Goal: Use online tool/utility: Use online tool/utility

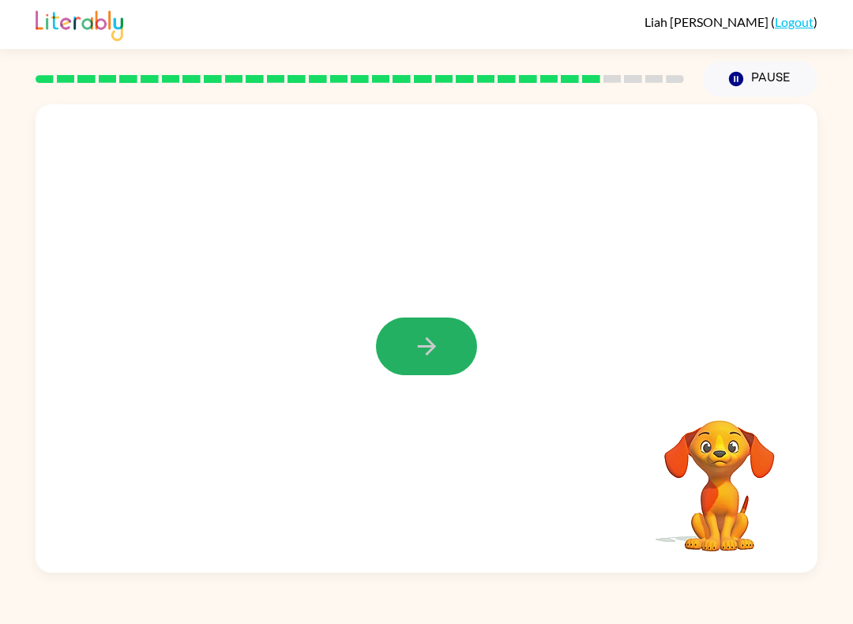
click at [414, 331] on button "button" at bounding box center [426, 346] width 101 height 58
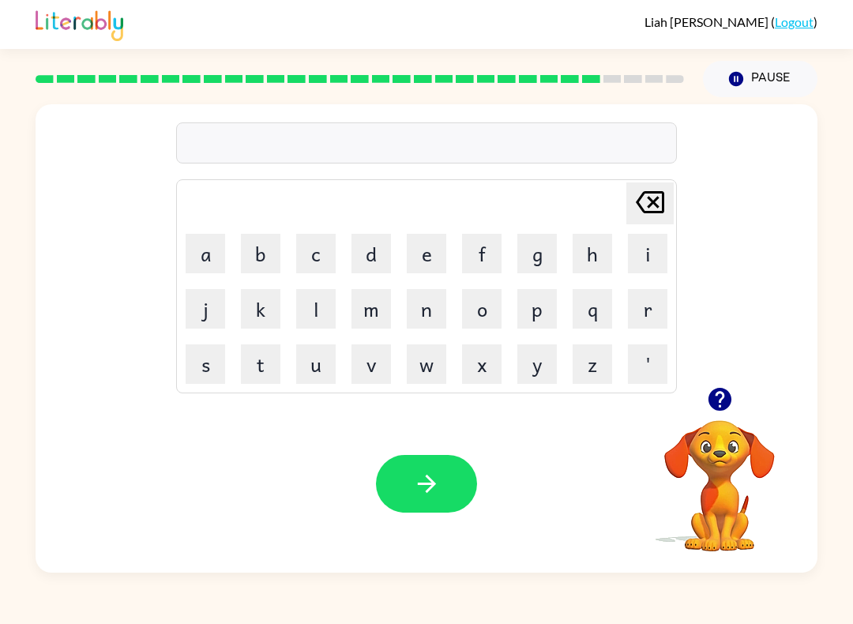
click at [323, 247] on button "c" at bounding box center [315, 253] width 39 height 39
click at [197, 237] on button "a" at bounding box center [205, 253] width 39 height 39
click at [639, 328] on button "r" at bounding box center [647, 308] width 39 height 39
click at [424, 254] on button "e" at bounding box center [426, 253] width 39 height 39
click at [206, 363] on button "s" at bounding box center [205, 363] width 39 height 39
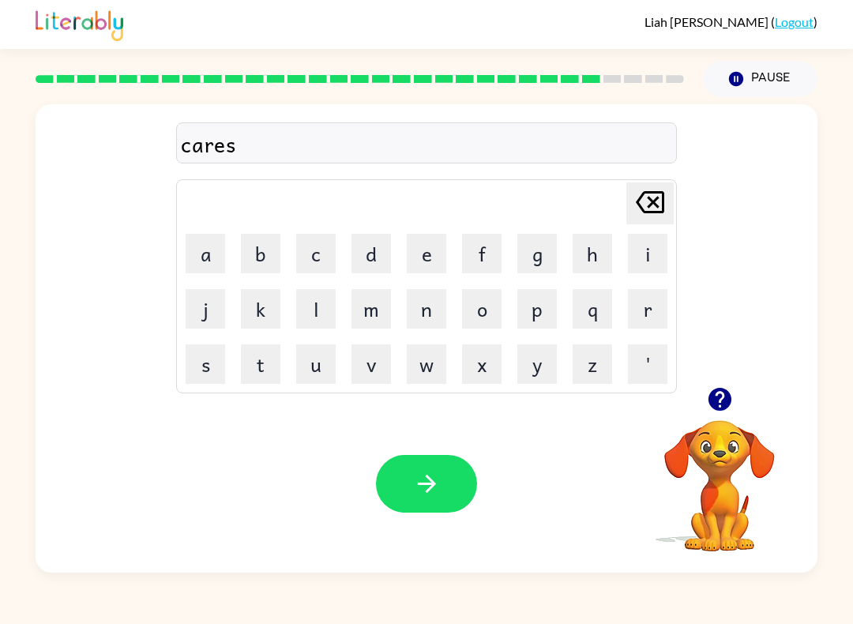
click at [452, 477] on button "button" at bounding box center [426, 484] width 101 height 58
click at [723, 407] on icon "button" at bounding box center [718, 399] width 23 height 23
click at [213, 354] on button "s" at bounding box center [205, 363] width 39 height 39
click at [665, 205] on icon "[PERSON_NAME] last character input" at bounding box center [650, 202] width 38 height 38
click at [253, 368] on button "t" at bounding box center [260, 363] width 39 height 39
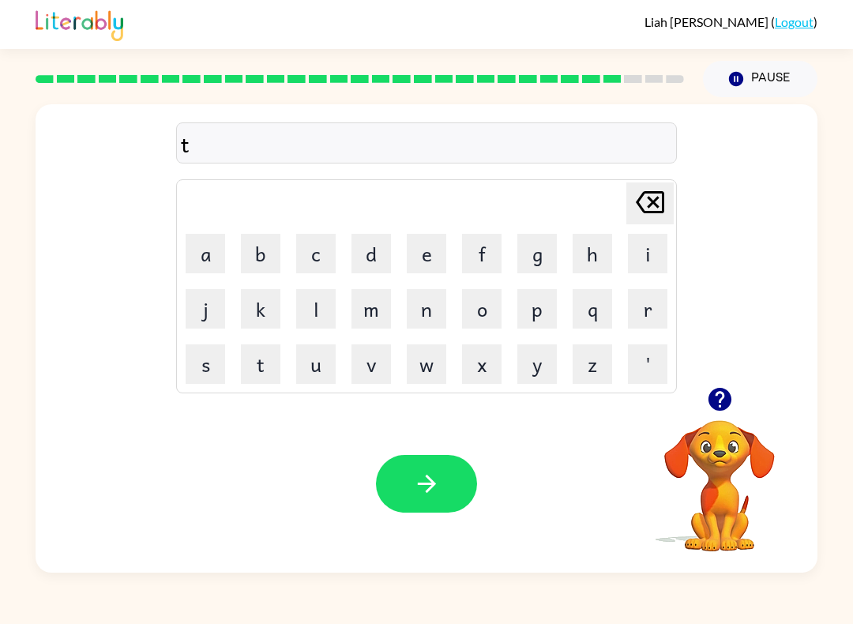
click at [604, 261] on button "h" at bounding box center [591, 253] width 39 height 39
click at [652, 253] on button "i" at bounding box center [647, 253] width 39 height 39
click at [436, 327] on button "n" at bounding box center [426, 308] width 39 height 39
click at [428, 477] on icon "button" at bounding box center [426, 483] width 18 height 18
click at [715, 402] on icon "button" at bounding box center [718, 399] width 23 height 23
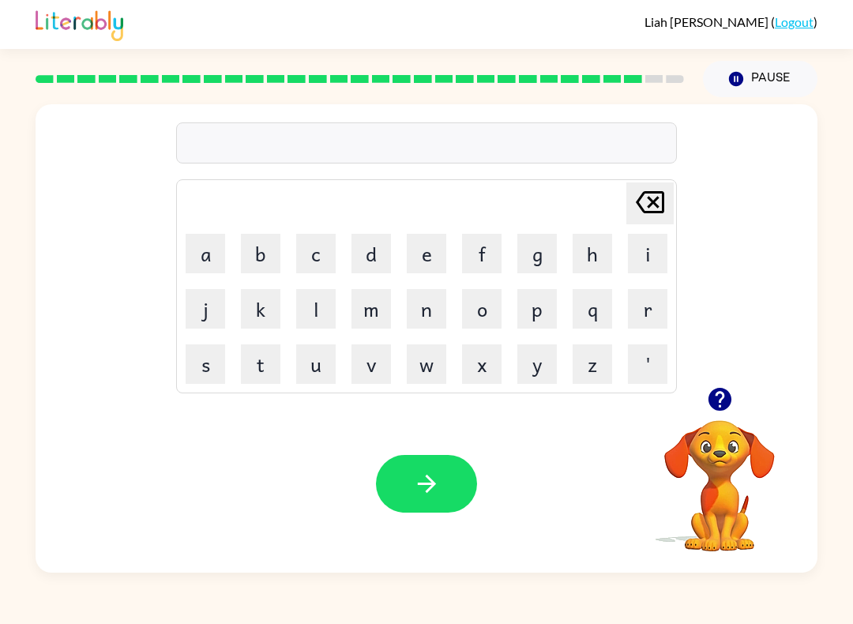
click at [210, 359] on button "s" at bounding box center [205, 363] width 39 height 39
click at [423, 253] on button "e" at bounding box center [426, 253] width 39 height 39
click at [335, 299] on button "l" at bounding box center [315, 308] width 39 height 39
click at [379, 358] on button "v" at bounding box center [370, 363] width 39 height 39
click at [419, 259] on button "e" at bounding box center [426, 253] width 39 height 39
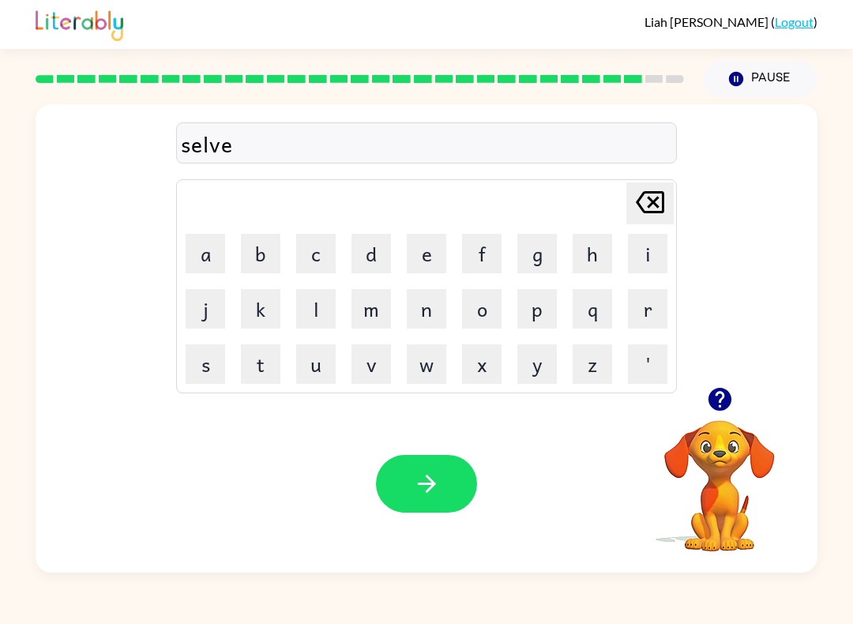
click at [658, 314] on button "r" at bounding box center [647, 308] width 39 height 39
click at [440, 365] on button "w" at bounding box center [426, 363] width 39 height 39
click at [433, 258] on button "e" at bounding box center [426, 253] width 39 height 39
click at [645, 289] on button "r" at bounding box center [647, 308] width 39 height 39
click at [663, 203] on icon at bounding box center [649, 202] width 28 height 22
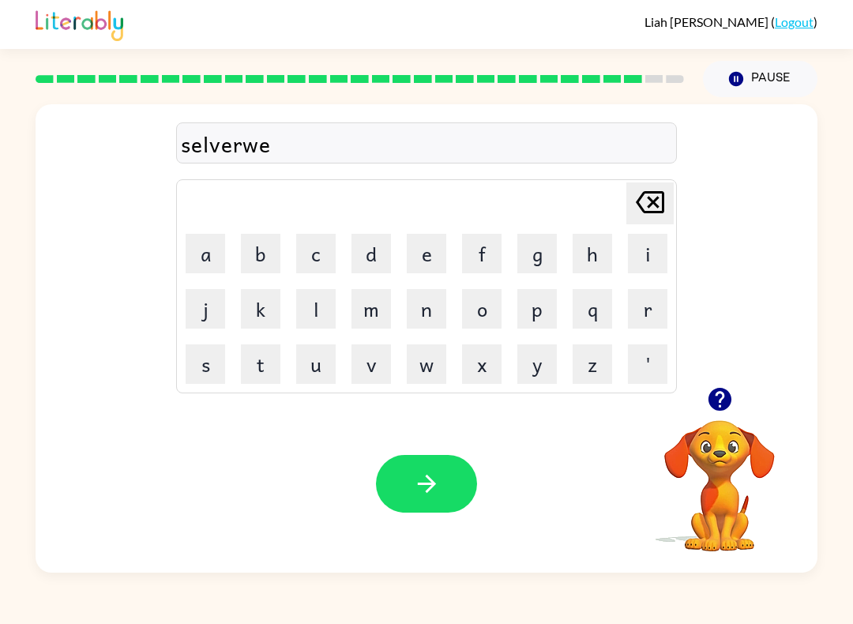
click at [221, 259] on button "a" at bounding box center [205, 253] width 39 height 39
click at [646, 298] on button "r" at bounding box center [647, 308] width 39 height 39
click at [433, 502] on button "button" at bounding box center [426, 484] width 101 height 58
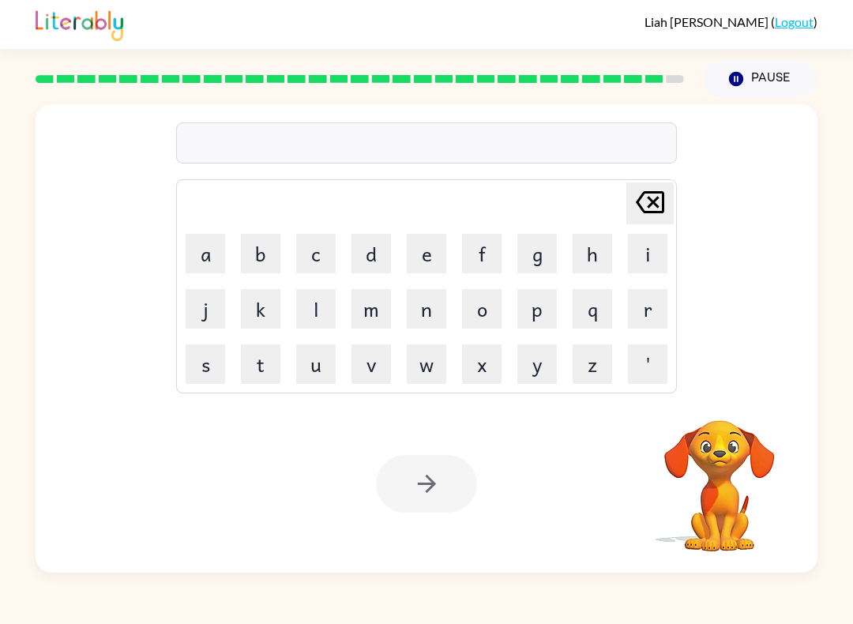
click at [321, 373] on button "u" at bounding box center [315, 363] width 39 height 39
click at [416, 305] on button "n" at bounding box center [426, 308] width 39 height 39
click at [215, 251] on button "a" at bounding box center [205, 253] width 39 height 39
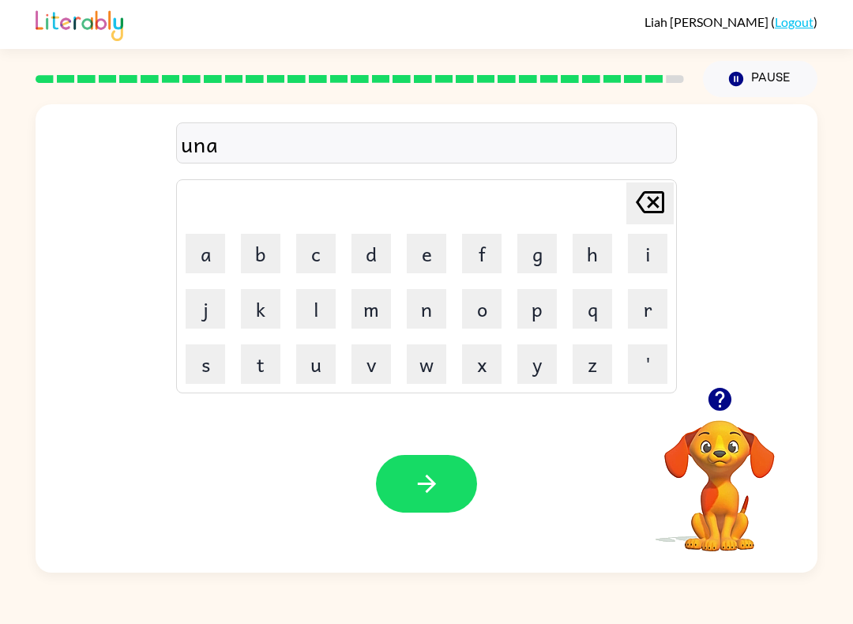
click at [497, 255] on button "f" at bounding box center [481, 253] width 39 height 39
click at [665, 299] on button "r" at bounding box center [647, 308] width 39 height 39
click at [203, 270] on button "a" at bounding box center [205, 253] width 39 height 39
click at [433, 249] on button "e" at bounding box center [426, 253] width 39 height 39
click at [377, 255] on button "d" at bounding box center [370, 253] width 39 height 39
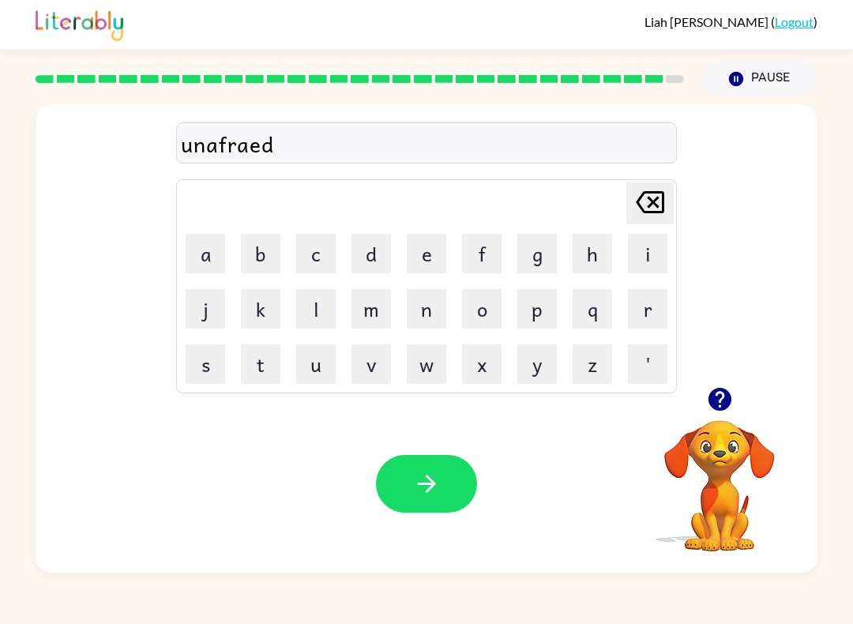
click at [433, 482] on icon "button" at bounding box center [427, 484] width 28 height 28
